Goal: Information Seeking & Learning: Learn about a topic

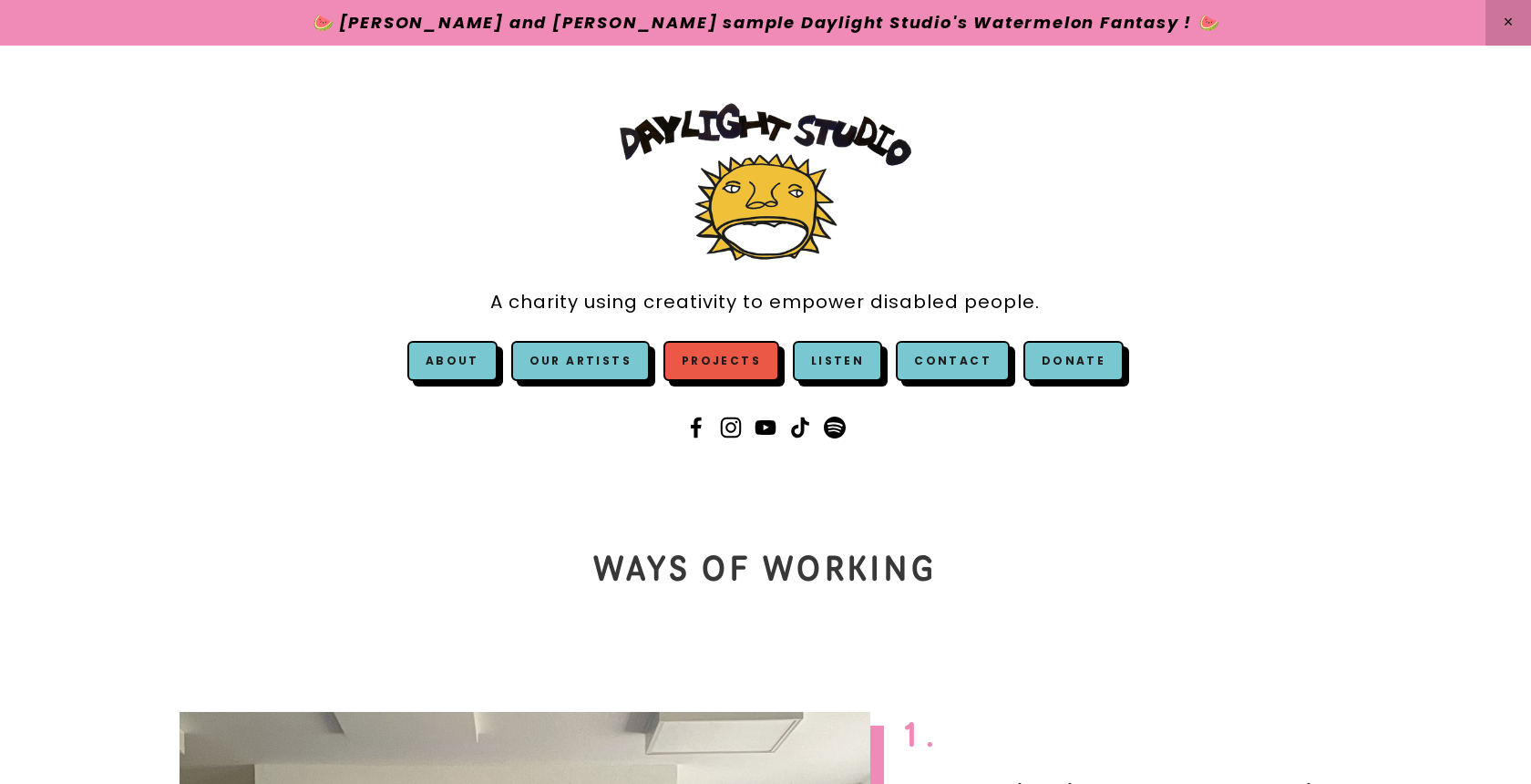
click at [738, 365] on link "Projects" at bounding box center [722, 360] width 116 height 40
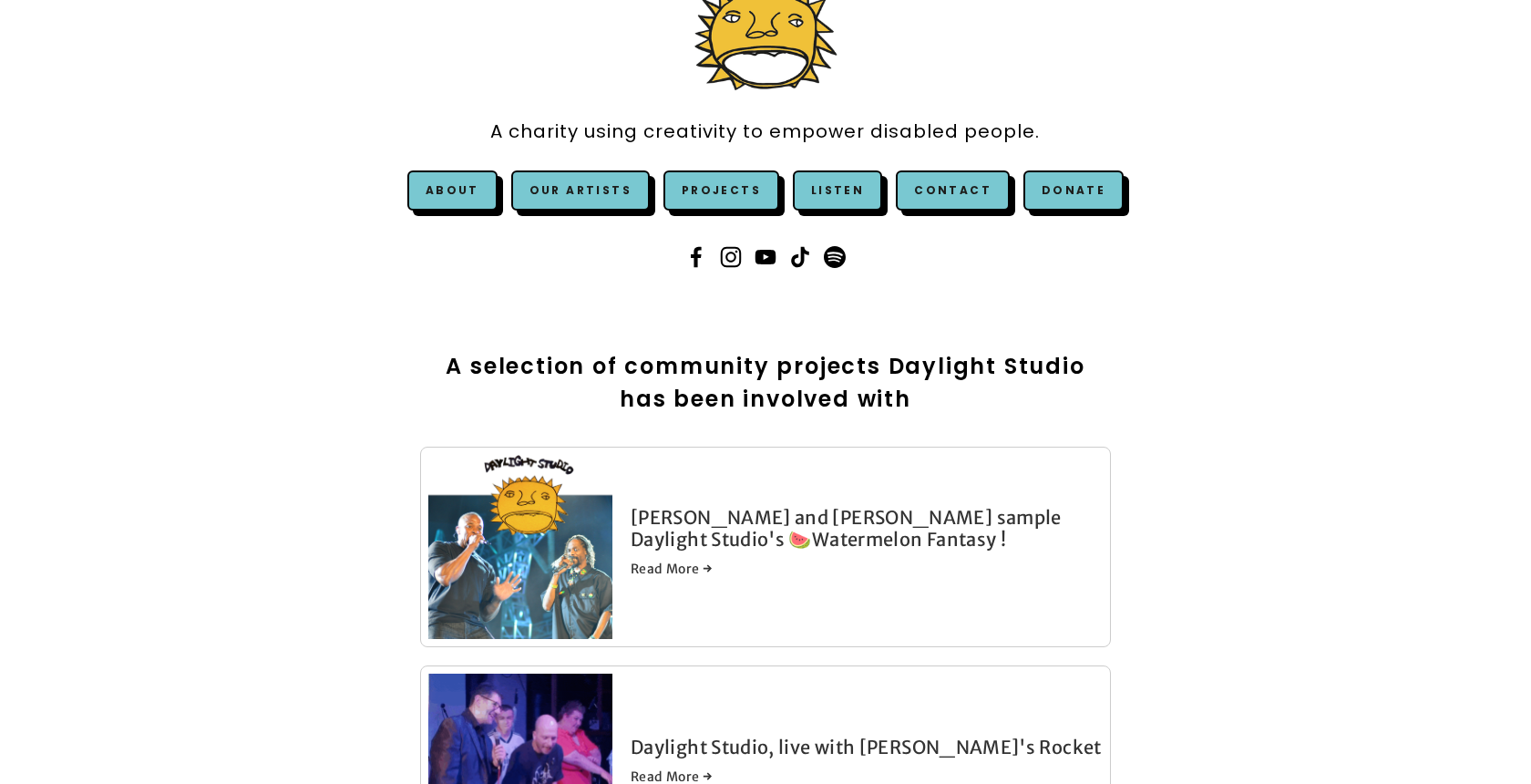
scroll to position [174, 0]
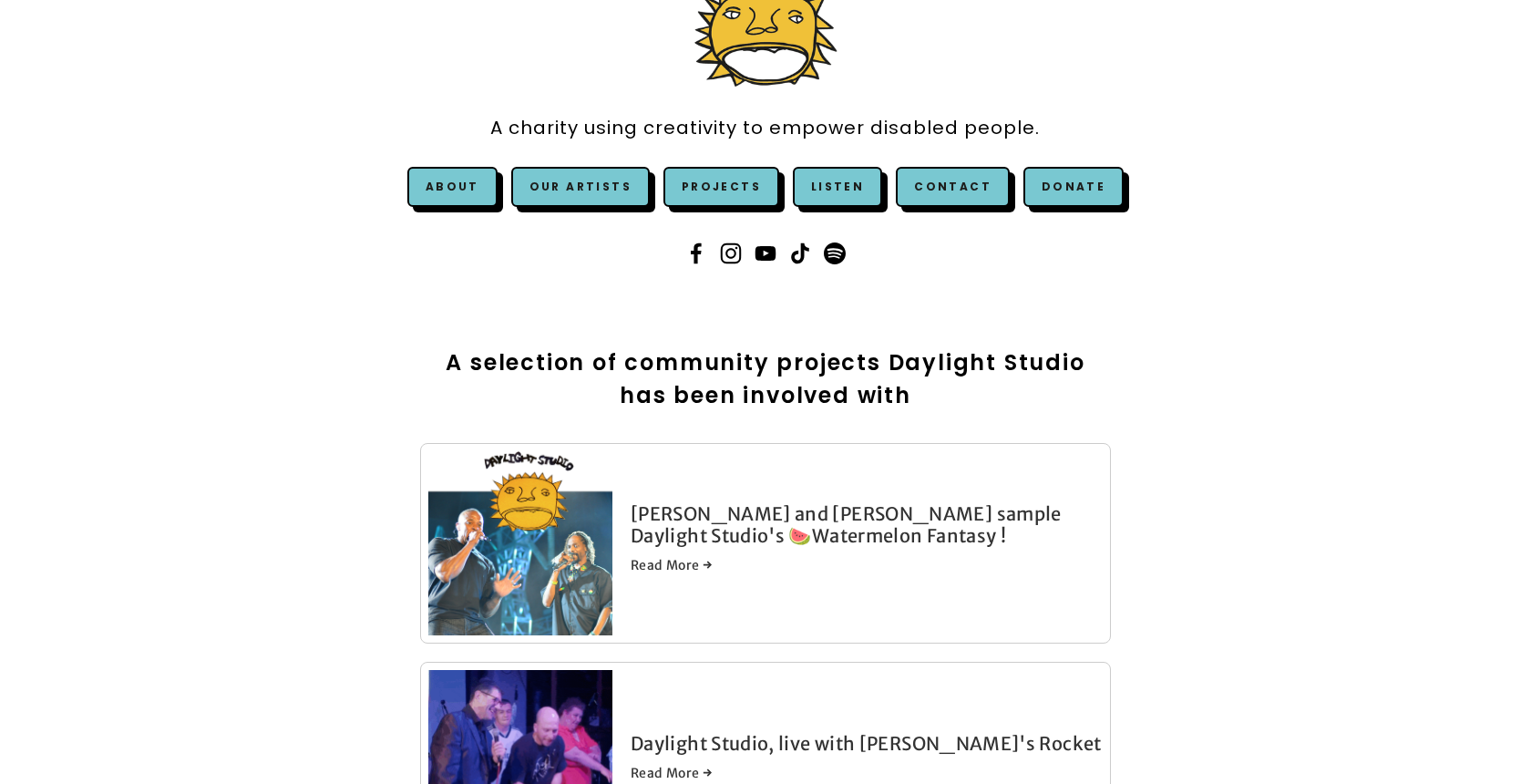
click at [707, 564] on link "Read More →" at bounding box center [867, 564] width 473 height 18
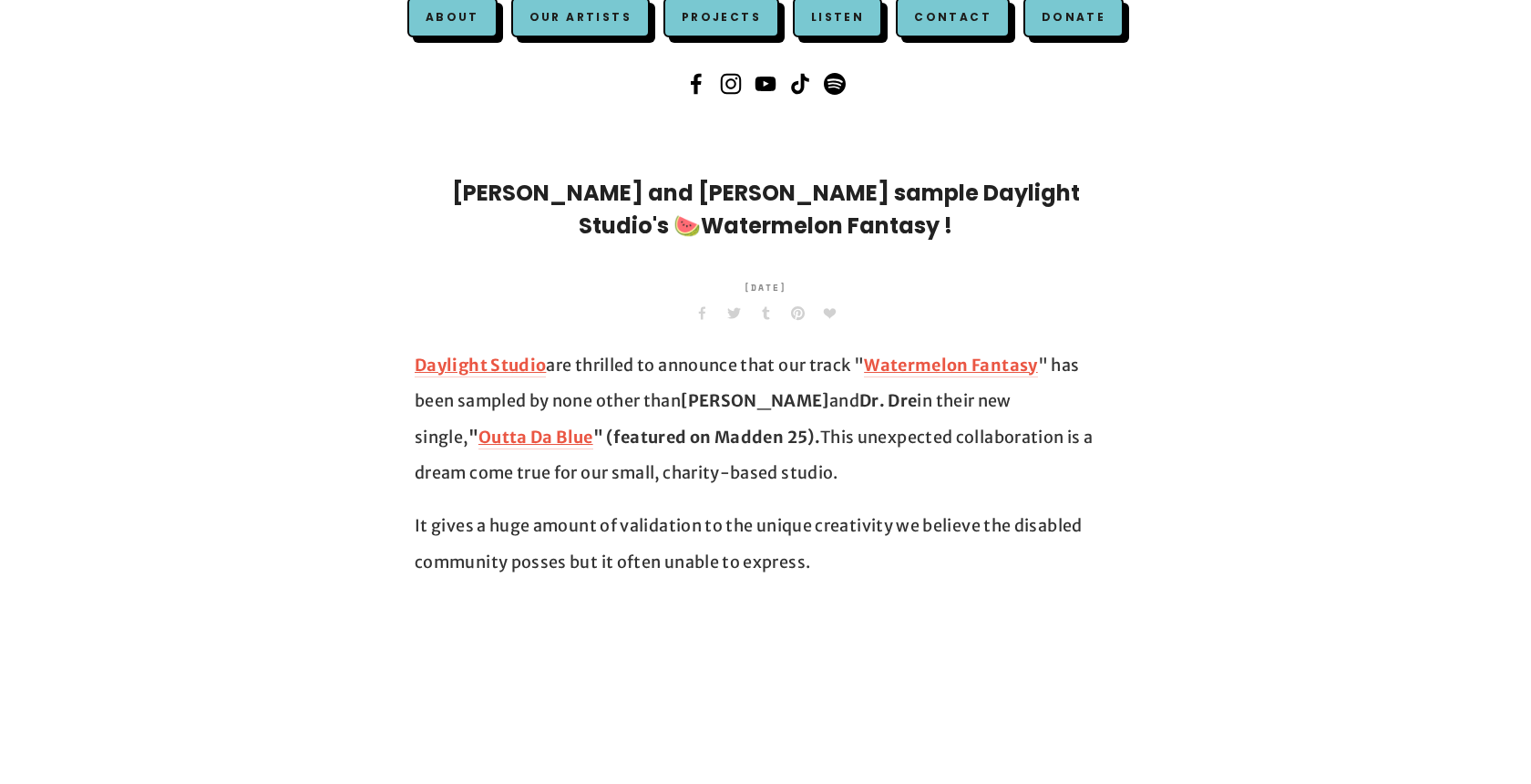
scroll to position [346, 0]
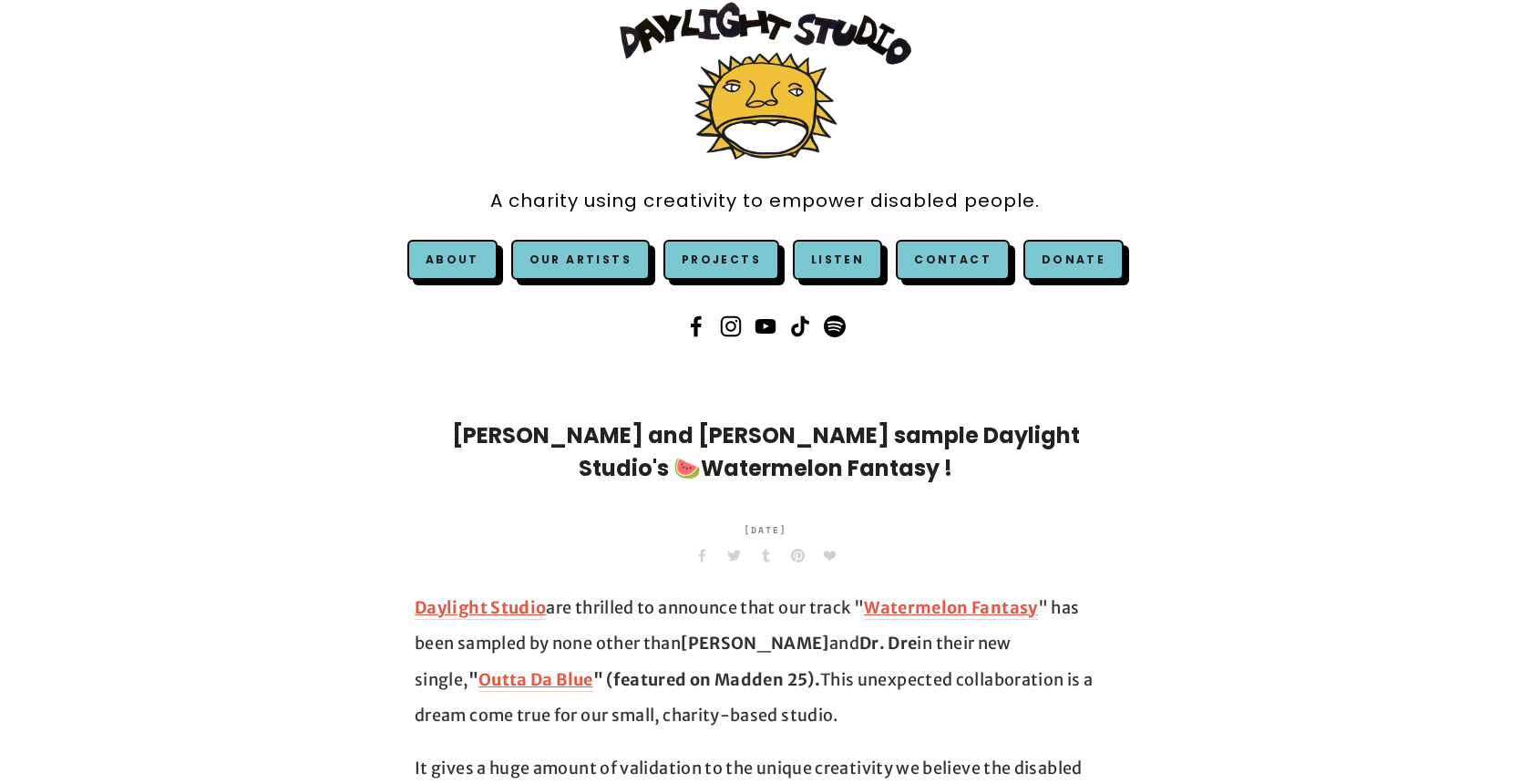
scroll to position [0, 0]
